Goal: Information Seeking & Learning: Learn about a topic

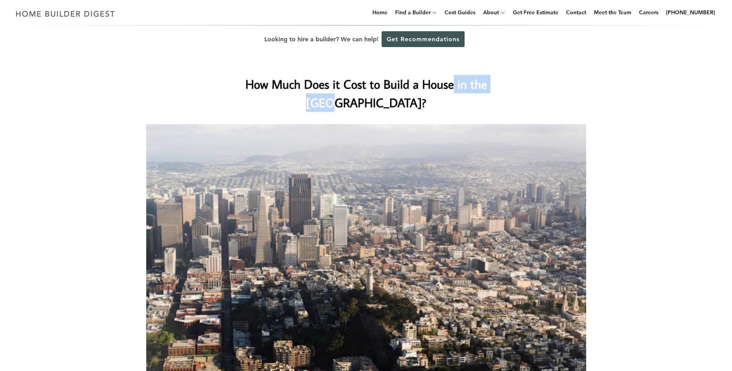
click at [459, 105] on h1 "How Much Does it Cost to Build a House in the [GEOGRAPHIC_DATA]?" at bounding box center [366, 93] width 308 height 37
click at [326, 209] on img at bounding box center [366, 261] width 440 height 275
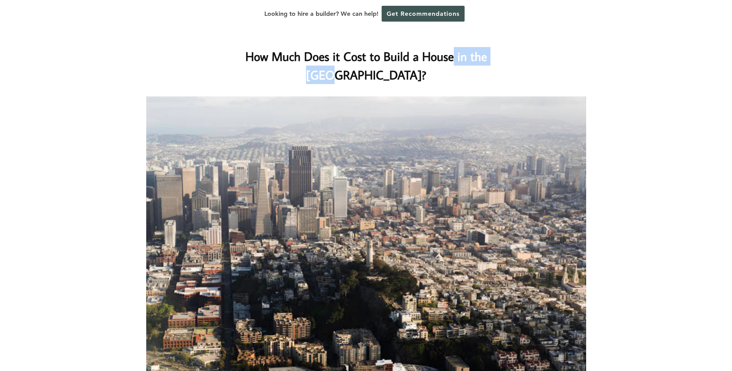
scroll to position [231, 0]
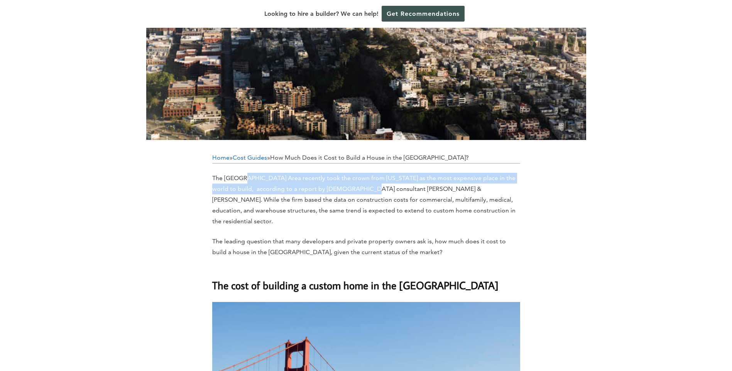
drag, startPoint x: 243, startPoint y: 182, endPoint x: 356, endPoint y: 187, distance: 113.2
click at [356, 187] on p "The [GEOGRAPHIC_DATA] Area recently took the crown from [US_STATE] as the most …" at bounding box center [366, 200] width 308 height 54
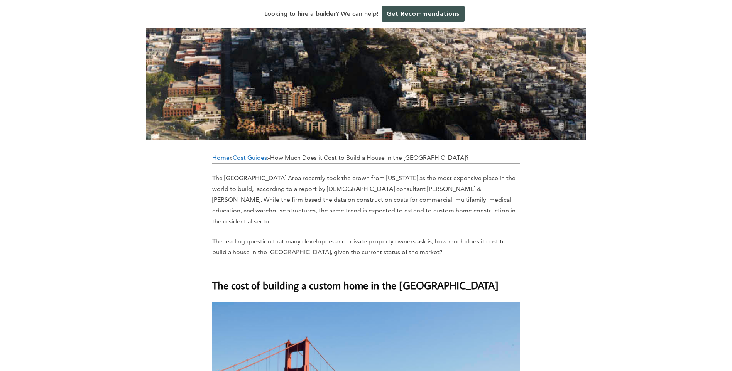
drag, startPoint x: 356, startPoint y: 187, endPoint x: 344, endPoint y: 213, distance: 28.5
click at [341, 213] on span "The [GEOGRAPHIC_DATA] Area recently took the crown from [US_STATE] as the most …" at bounding box center [363, 199] width 303 height 51
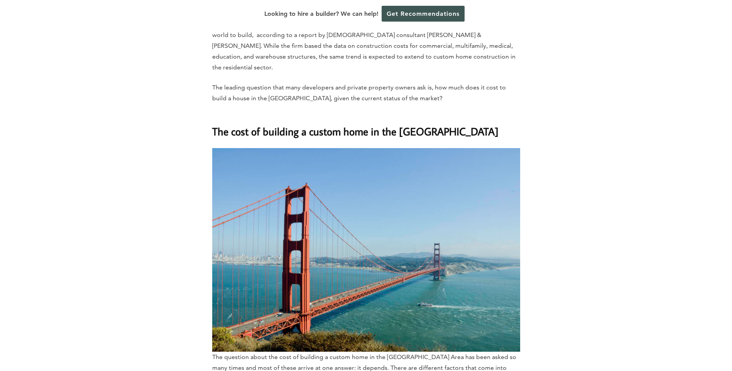
scroll to position [386, 0]
drag, startPoint x: 221, startPoint y: 124, endPoint x: 511, endPoint y: 122, distance: 290.1
click at [511, 122] on h2 "The cost of building a custom home in the [GEOGRAPHIC_DATA]" at bounding box center [366, 126] width 308 height 27
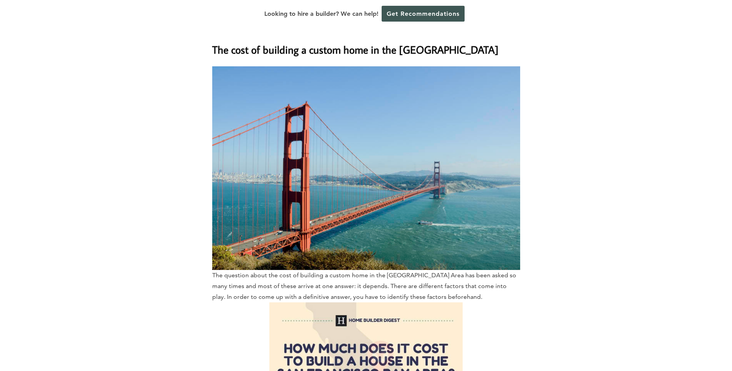
scroll to position [617, 0]
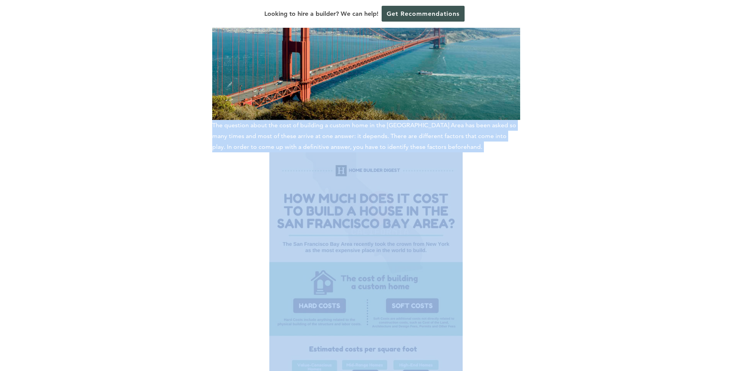
drag, startPoint x: 213, startPoint y: 118, endPoint x: 465, endPoint y: 141, distance: 252.6
click at [465, 141] on p "The question about the cost of building a custom home in the [GEOGRAPHIC_DATA] …" at bounding box center [366, 187] width 308 height 543
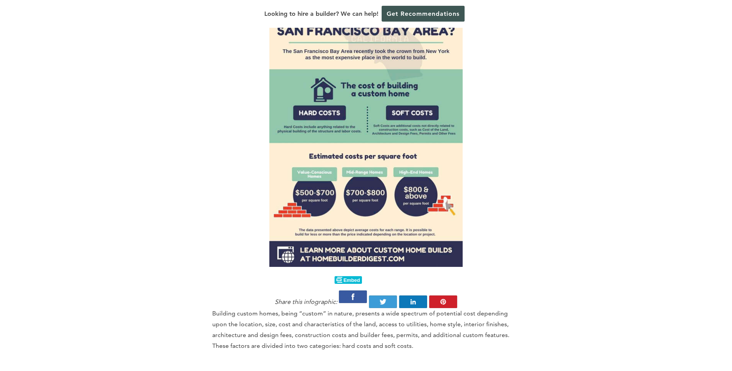
scroll to position [1003, 0]
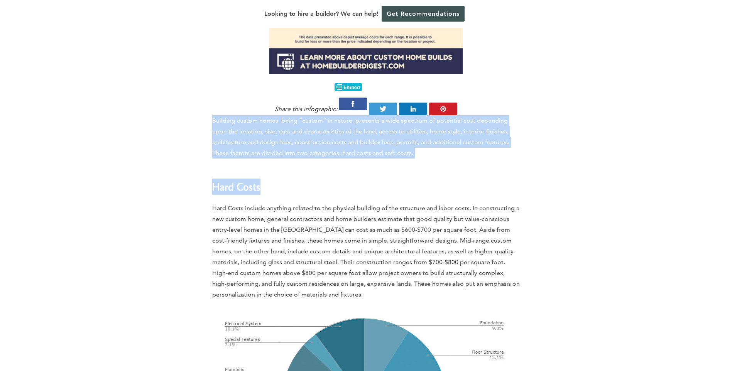
drag, startPoint x: 230, startPoint y: 106, endPoint x: 330, endPoint y: 156, distance: 111.3
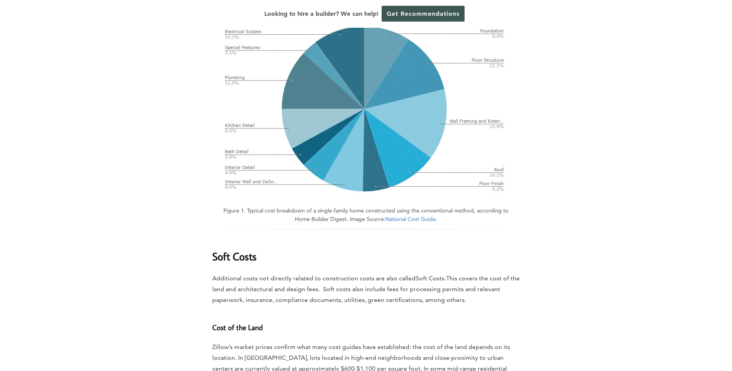
scroll to position [1311, 0]
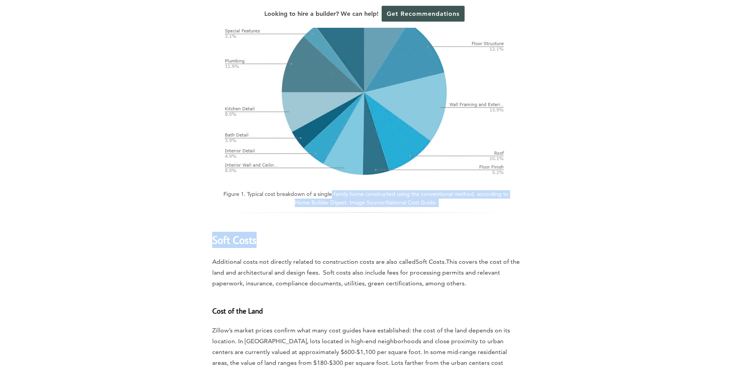
drag, startPoint x: 331, startPoint y: 186, endPoint x: 357, endPoint y: 214, distance: 37.9
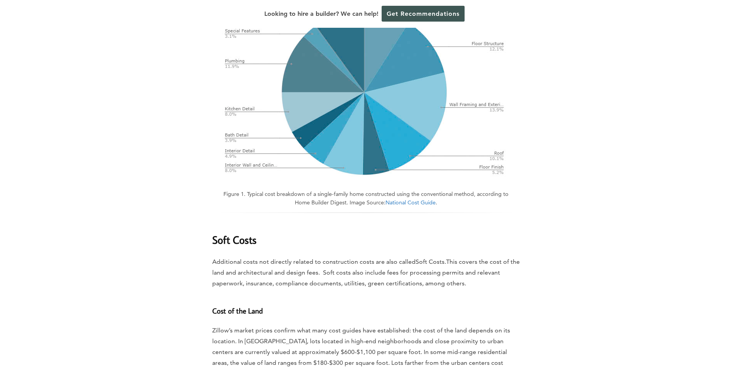
drag, startPoint x: 357, startPoint y: 214, endPoint x: 329, endPoint y: 240, distance: 38.7
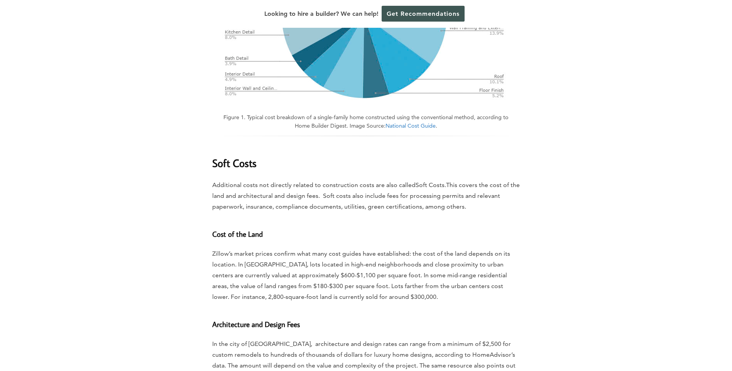
scroll to position [1389, 0]
drag, startPoint x: 221, startPoint y: 179, endPoint x: 475, endPoint y: 198, distance: 254.5
click at [475, 198] on p "Additional costs not directly related to construction costs are also called Sof…" at bounding box center [366, 195] width 308 height 32
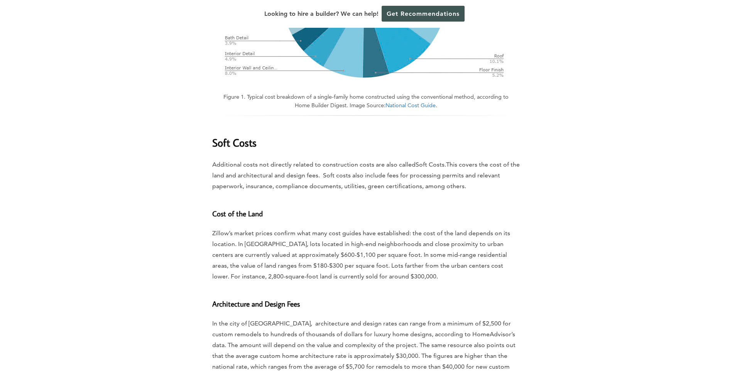
scroll to position [1427, 0]
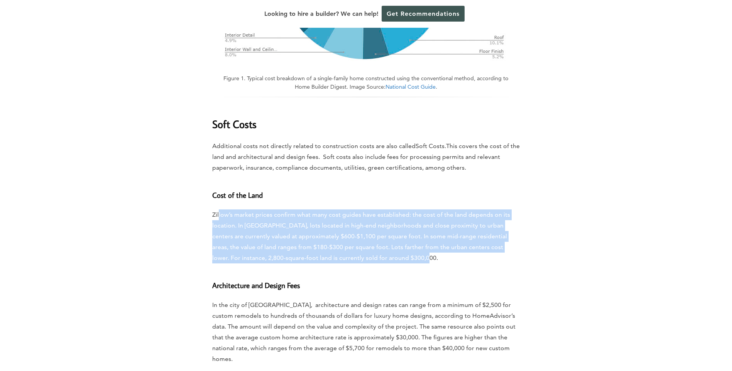
drag, startPoint x: 218, startPoint y: 203, endPoint x: 410, endPoint y: 250, distance: 197.9
click at [410, 250] on p "Zillow’s market prices confirm what many cost guides have established: the cost…" at bounding box center [366, 236] width 308 height 54
drag, startPoint x: 410, startPoint y: 250, endPoint x: 373, endPoint y: 254, distance: 38.0
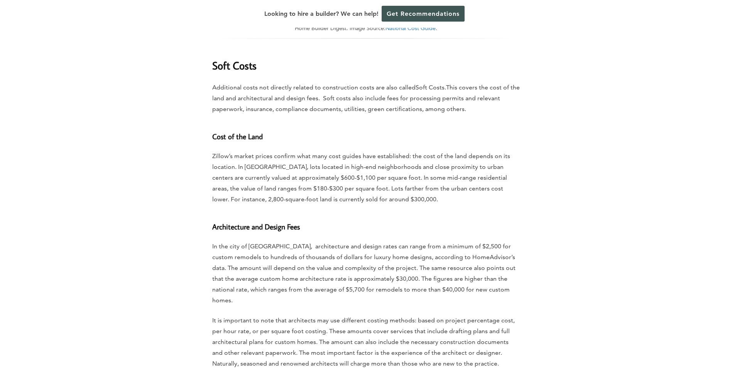
scroll to position [1504, 0]
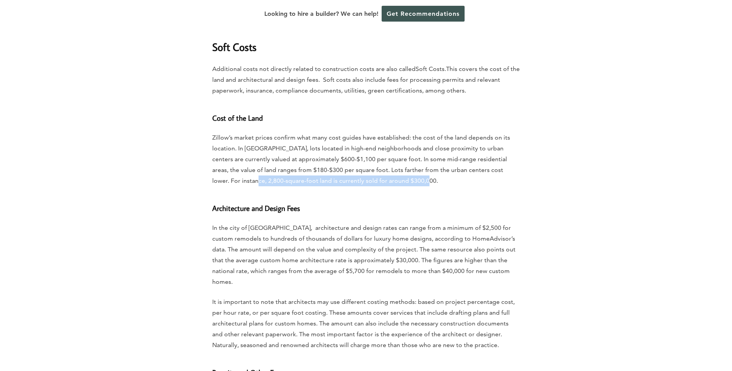
drag, startPoint x: 209, startPoint y: 171, endPoint x: 394, endPoint y: 168, distance: 184.8
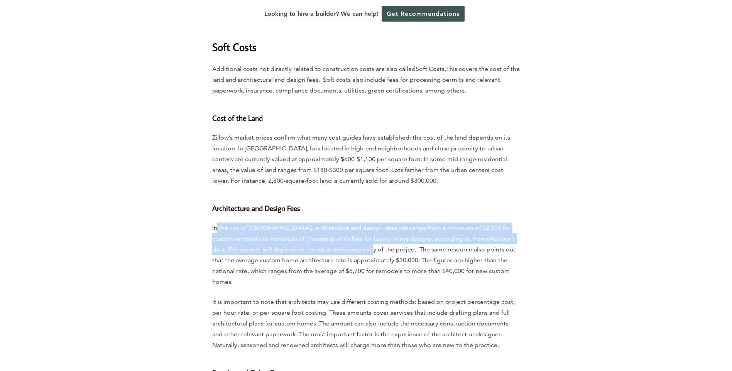
drag, startPoint x: 216, startPoint y: 220, endPoint x: 354, endPoint y: 248, distance: 141.2
click at [354, 248] on span "In the city of [GEOGRAPHIC_DATA], architecture and design rates can range from …" at bounding box center [363, 254] width 303 height 61
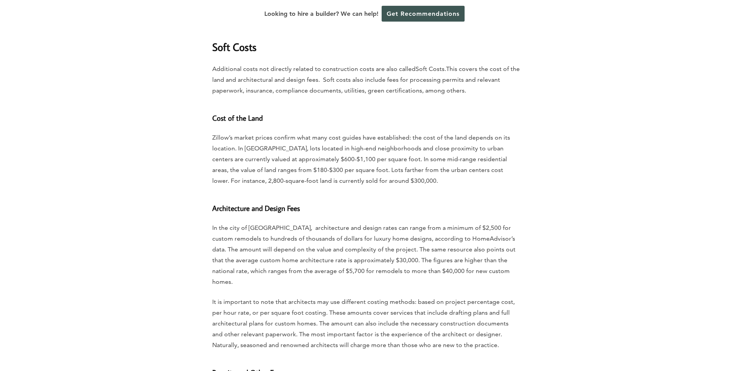
drag, startPoint x: 354, startPoint y: 248, endPoint x: 332, endPoint y: 273, distance: 33.3
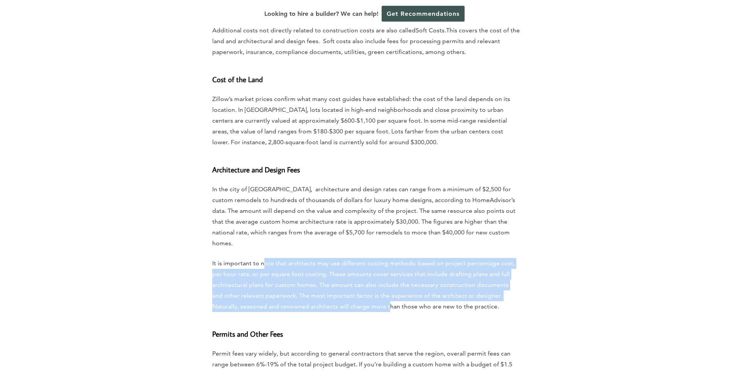
drag, startPoint x: 267, startPoint y: 245, endPoint x: 361, endPoint y: 287, distance: 103.4
click at [361, 287] on span "It is important to note that architects may use different costing methods: base…" at bounding box center [363, 285] width 302 height 51
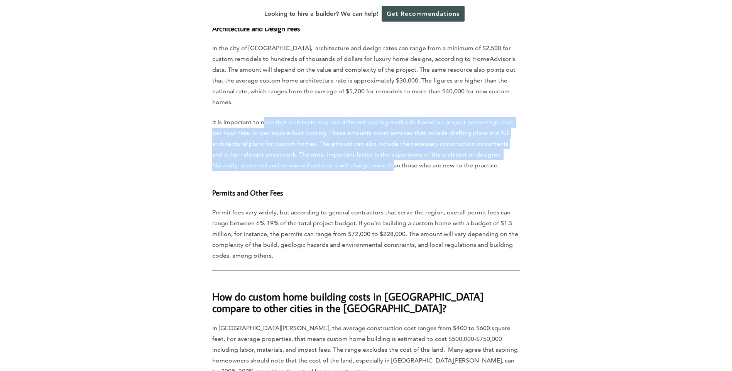
scroll to position [1697, 0]
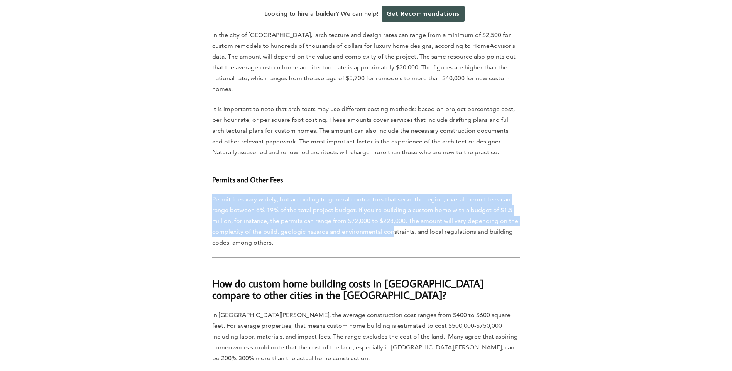
drag, startPoint x: 211, startPoint y: 176, endPoint x: 391, endPoint y: 207, distance: 182.4
drag, startPoint x: 391, startPoint y: 207, endPoint x: 343, endPoint y: 214, distance: 48.4
click at [343, 214] on p "Permit fees vary widely, but according to general contractors that serve the re…" at bounding box center [366, 221] width 308 height 54
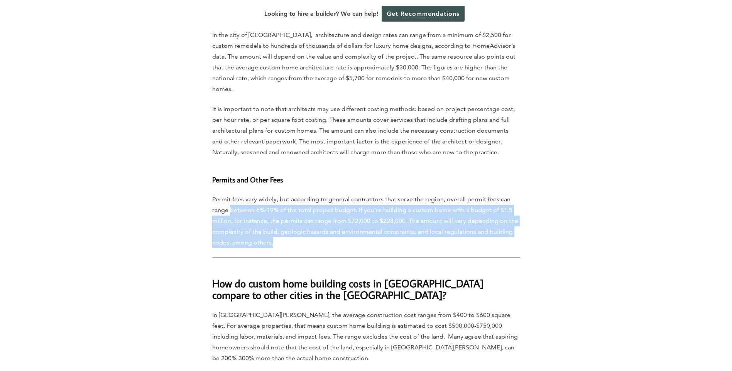
drag, startPoint x: 289, startPoint y: 184, endPoint x: 295, endPoint y: 224, distance: 41.3
click at [295, 224] on p "Permit fees vary widely, but according to general contractors that serve the re…" at bounding box center [366, 221] width 308 height 54
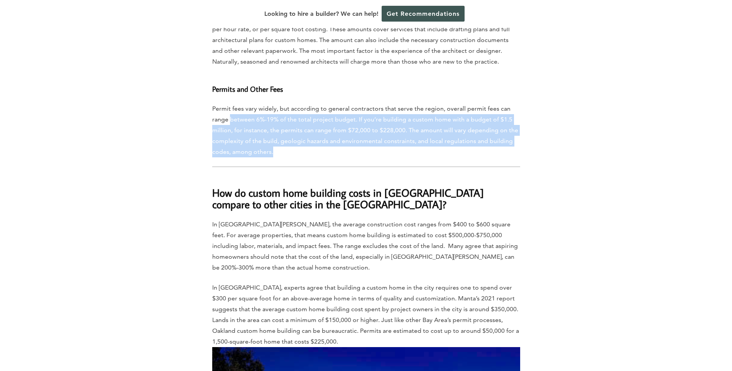
scroll to position [1774, 0]
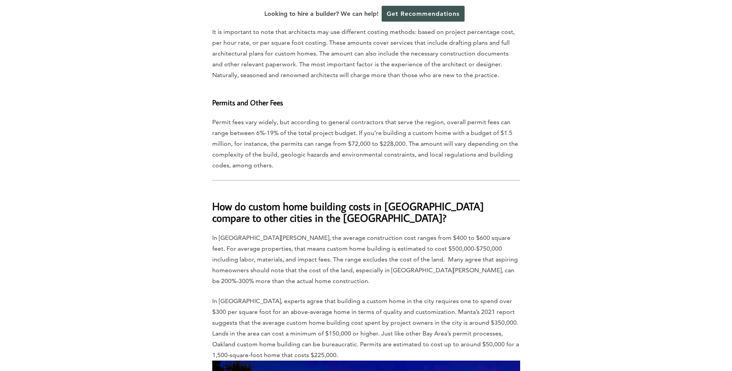
click at [230, 233] on p "In [GEOGRAPHIC_DATA][PERSON_NAME], the average construction cost ranges from $4…" at bounding box center [366, 260] width 308 height 54
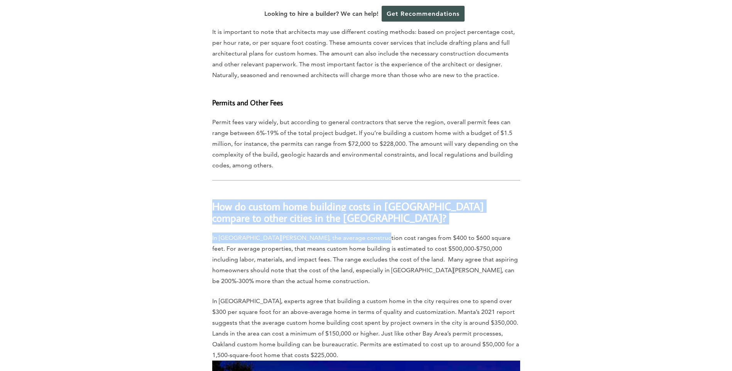
drag, startPoint x: 212, startPoint y: 182, endPoint x: 367, endPoint y: 211, distance: 157.8
click at [367, 211] on div "Home » Cost Guides » How Much Does it Cost to Build a House in the [GEOGRAPHIC_…" at bounding box center [366, 307] width 308 height 3396
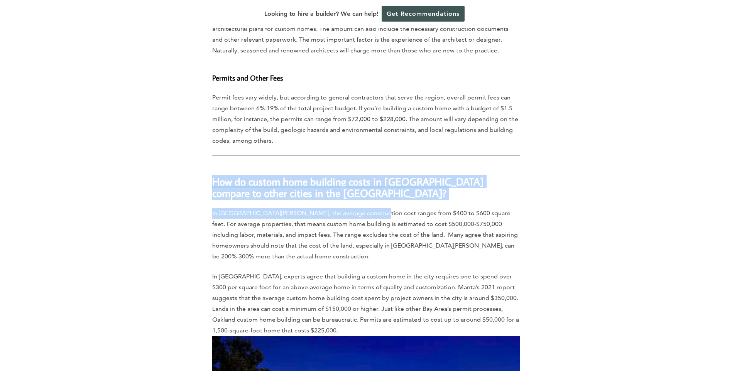
scroll to position [1813, 0]
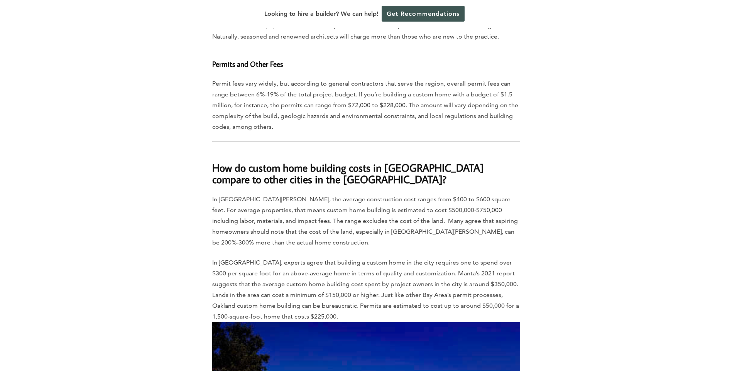
click at [316, 216] on div "Home » Cost Guides » How Much Does it Cost to Build a House in the [GEOGRAPHIC_…" at bounding box center [366, 269] width 308 height 3396
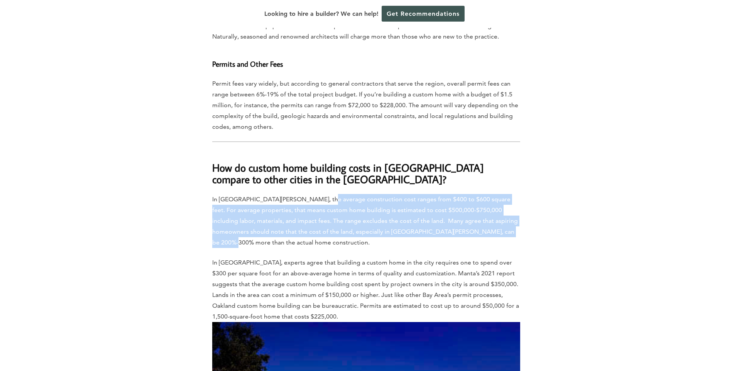
drag, startPoint x: 314, startPoint y: 176, endPoint x: 495, endPoint y: 209, distance: 184.4
click at [495, 209] on p "In [GEOGRAPHIC_DATA][PERSON_NAME], the average construction cost ranges from $4…" at bounding box center [366, 221] width 308 height 54
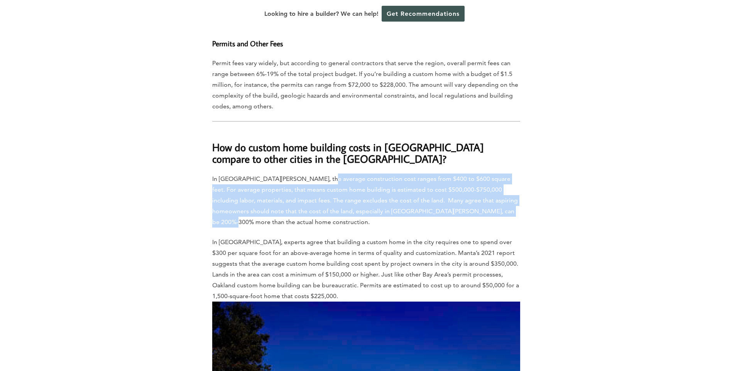
scroll to position [1890, 0]
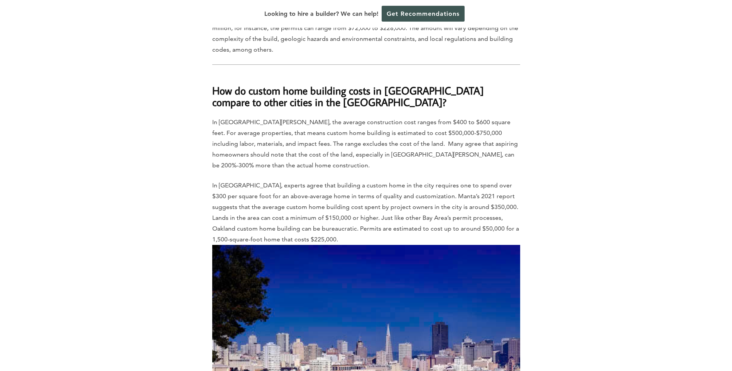
click at [223, 182] on span "In [GEOGRAPHIC_DATA], experts agree that building a custom home in the city req…" at bounding box center [365, 212] width 307 height 61
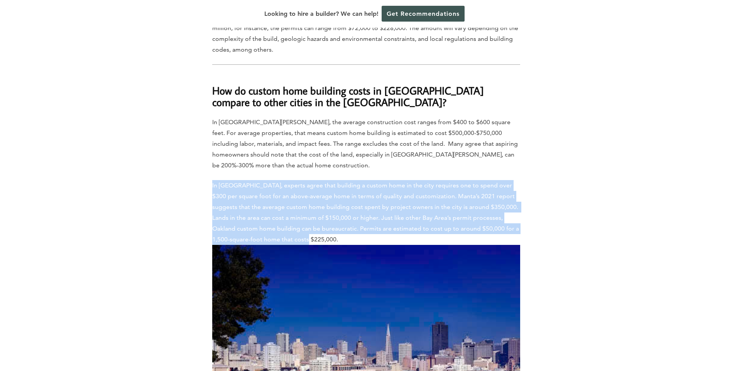
drag, startPoint x: 211, startPoint y: 153, endPoint x: 304, endPoint y: 203, distance: 105.3
click at [304, 203] on div "Home » Cost Guides » How Much Does it Cost to Build a House in the [GEOGRAPHIC_…" at bounding box center [366, 197] width 440 height 3406
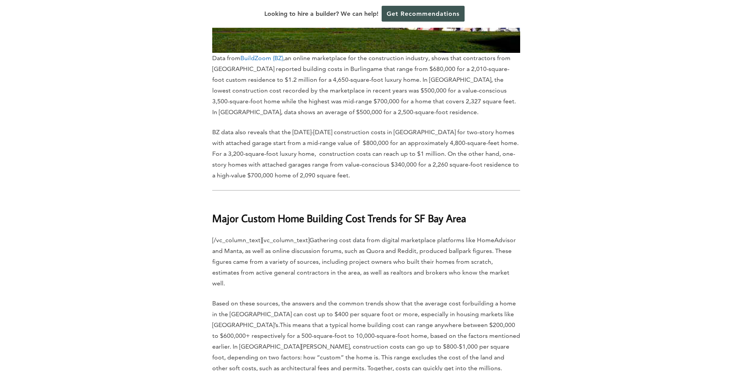
scroll to position [2353, 0]
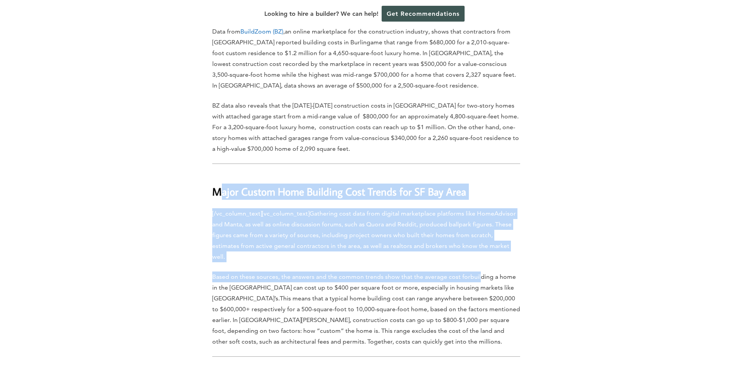
drag, startPoint x: 283, startPoint y: 159, endPoint x: 473, endPoint y: 235, distance: 204.4
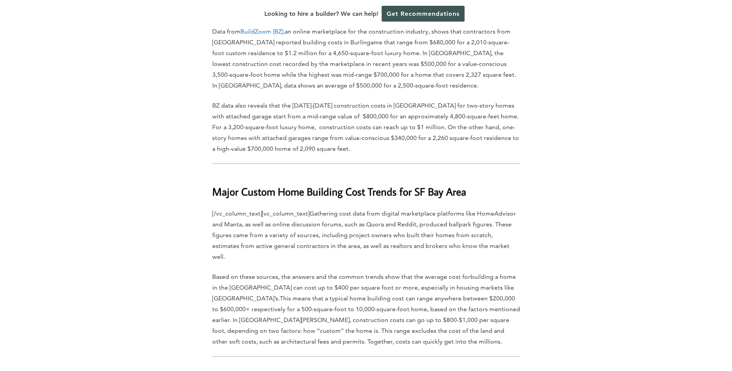
drag, startPoint x: 473, startPoint y: 235, endPoint x: 420, endPoint y: 251, distance: 55.1
click at [421, 295] on span "This means that a typical home building cost can range anywhere between $200,00…" at bounding box center [366, 320] width 308 height 51
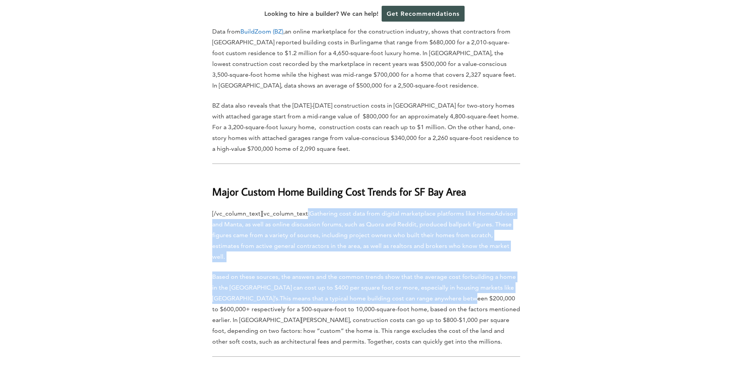
drag, startPoint x: 306, startPoint y: 181, endPoint x: 421, endPoint y: 255, distance: 136.4
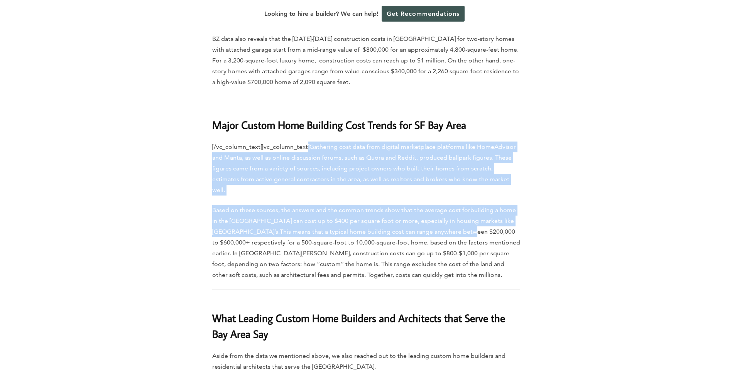
scroll to position [2430, 0]
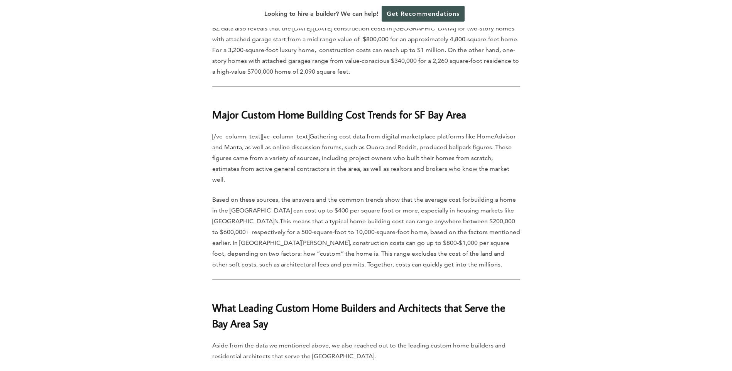
click at [253, 218] on span "This means that a typical home building cost can range anywhere between $200,00…" at bounding box center [366, 243] width 308 height 51
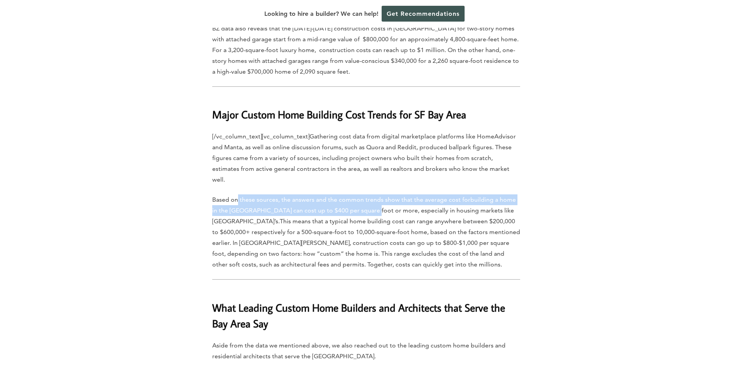
drag, startPoint x: 237, startPoint y: 158, endPoint x: 369, endPoint y: 174, distance: 132.8
click at [369, 194] on p "Based on these sources, the answers and the common trends show that the average…" at bounding box center [366, 232] width 308 height 76
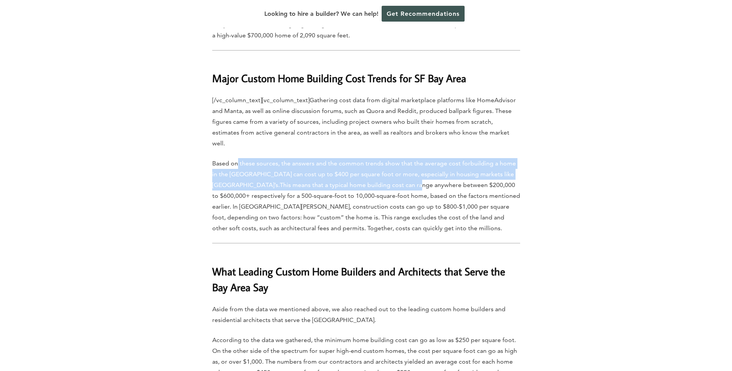
scroll to position [2507, 0]
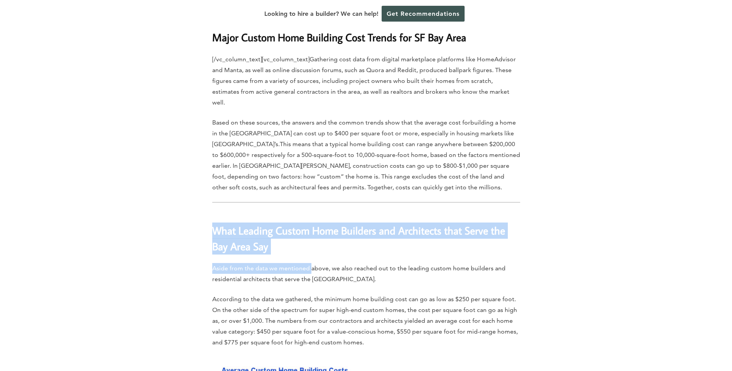
drag, startPoint x: 258, startPoint y: 191, endPoint x: 312, endPoint y: 223, distance: 62.8
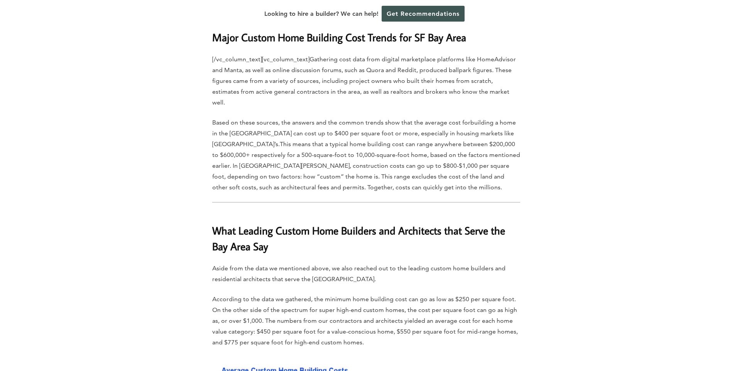
drag, startPoint x: 312, startPoint y: 223, endPoint x: 263, endPoint y: 244, distance: 53.5
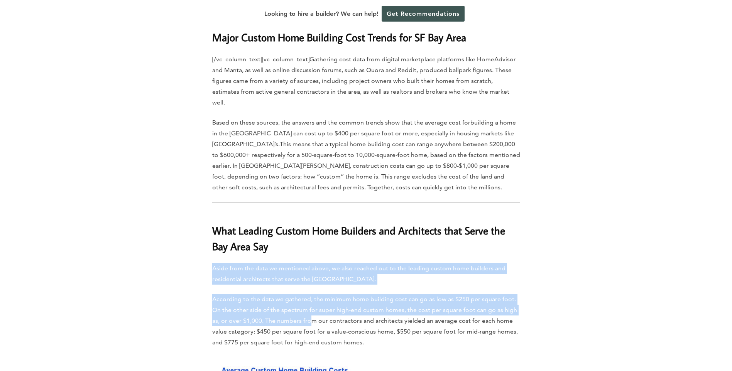
drag, startPoint x: 269, startPoint y: 225, endPoint x: 311, endPoint y: 273, distance: 63.9
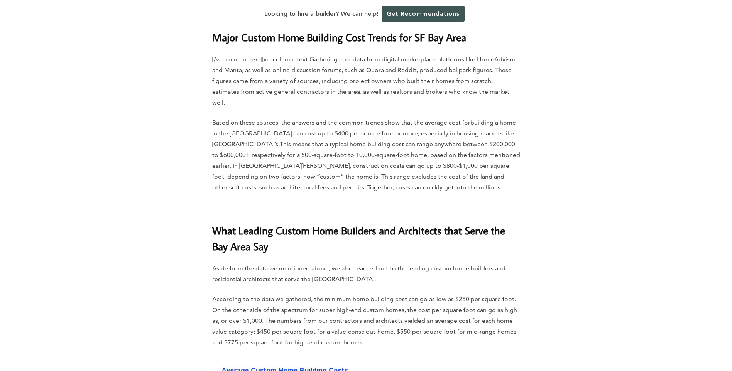
drag, startPoint x: 311, startPoint y: 273, endPoint x: 280, endPoint y: 283, distance: 32.4
click at [292, 294] on p "According to the data we gathered, the minimum home building cost can go as low…" at bounding box center [366, 321] width 308 height 54
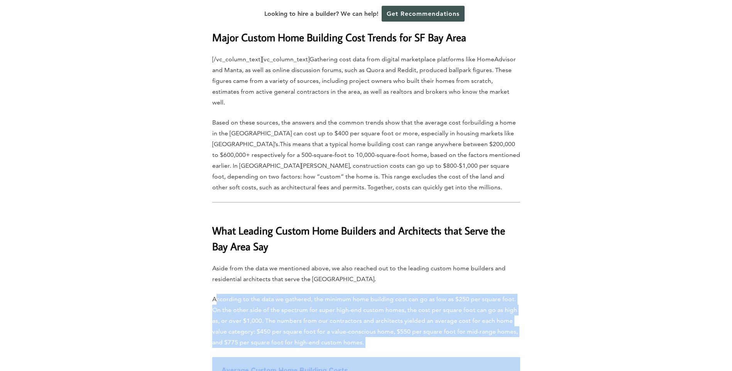
drag, startPoint x: 243, startPoint y: 254, endPoint x: 377, endPoint y: 305, distance: 143.3
drag, startPoint x: 377, startPoint y: 305, endPoint x: 289, endPoint y: 290, distance: 89.5
click at [289, 295] on span "According to the data we gathered, the minimum home building cost can go as low…" at bounding box center [364, 320] width 305 height 51
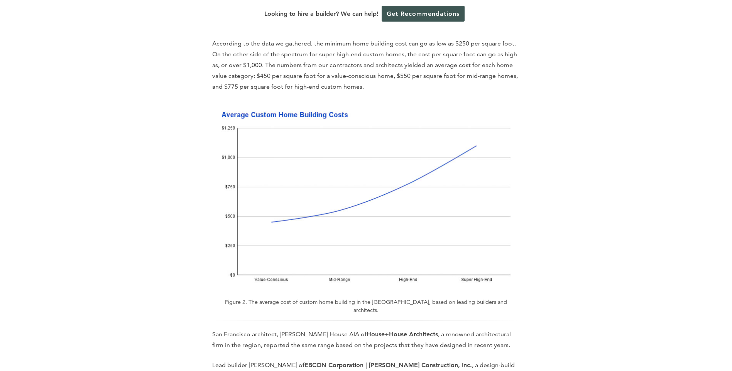
scroll to position [2854, 0]
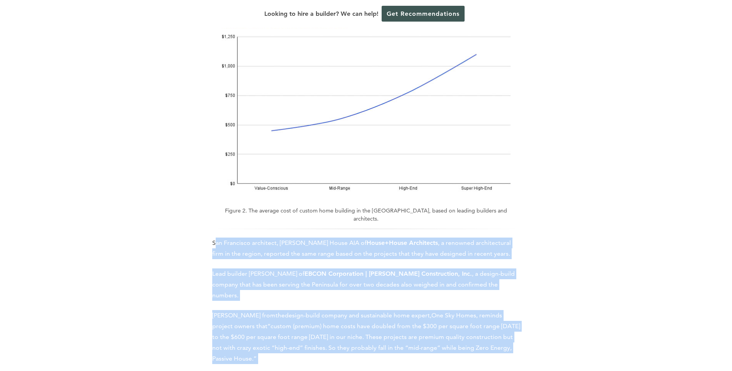
drag, startPoint x: 243, startPoint y: 197, endPoint x: 299, endPoint y: 311, distance: 126.5
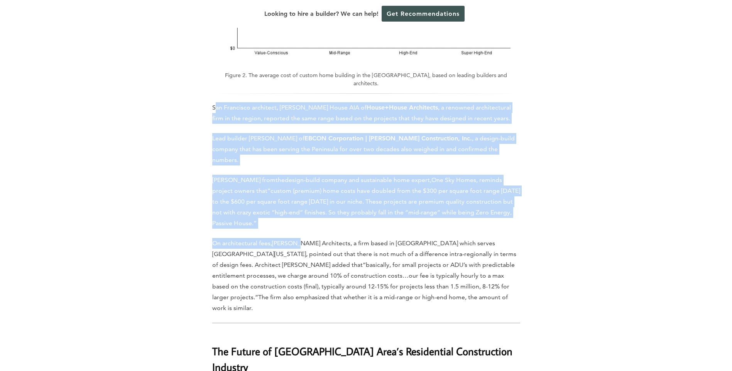
scroll to position [3009, 0]
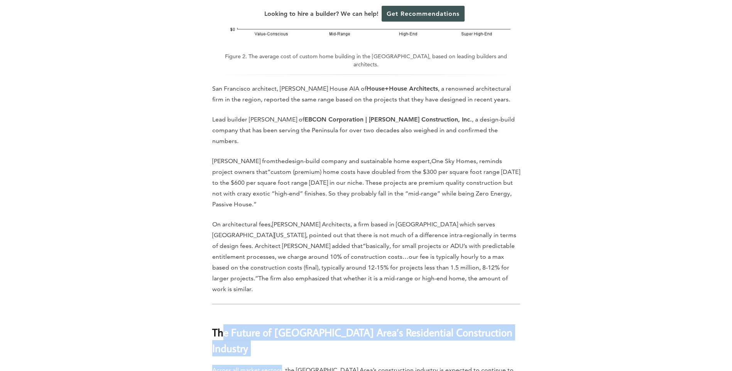
drag, startPoint x: 222, startPoint y: 267, endPoint x: 280, endPoint y: 300, distance: 67.0
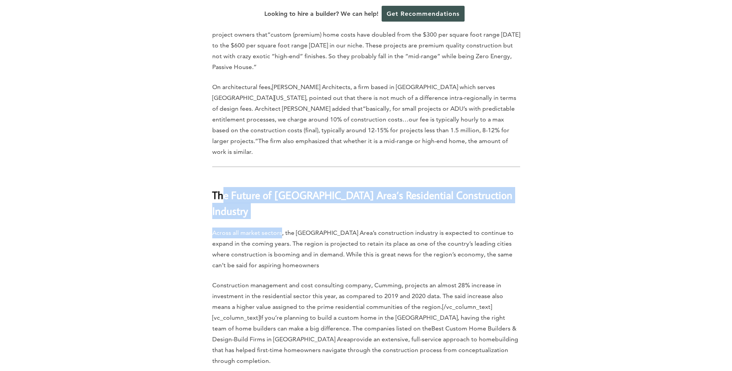
scroll to position [3163, 0]
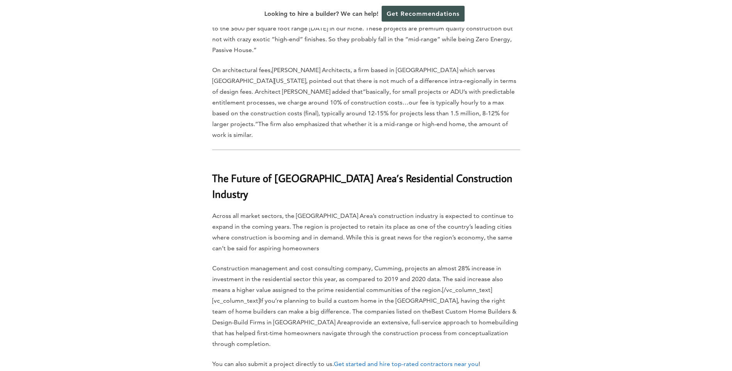
click at [270, 263] on p "Construction management and cost consulting company, Cumming, projects an almos…" at bounding box center [366, 306] width 308 height 86
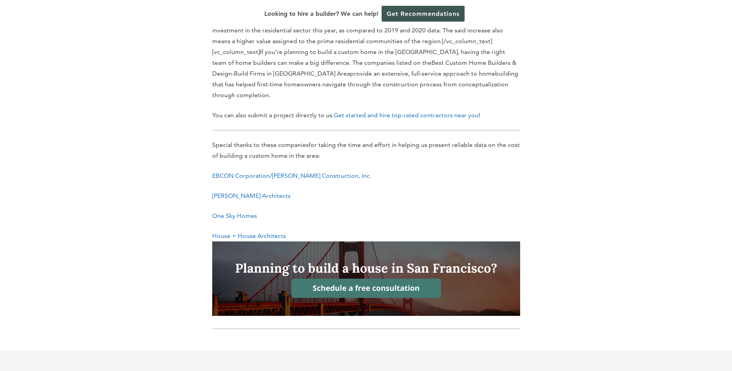
scroll to position [3356, 0]
